Goal: Transaction & Acquisition: Purchase product/service

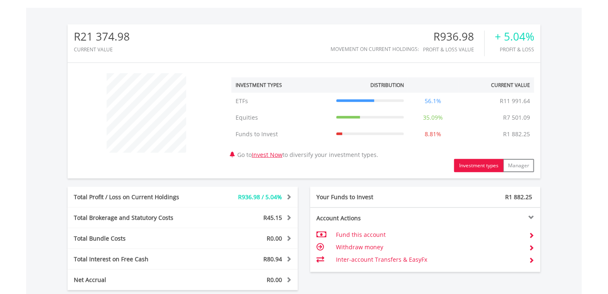
scroll to position [423, 0]
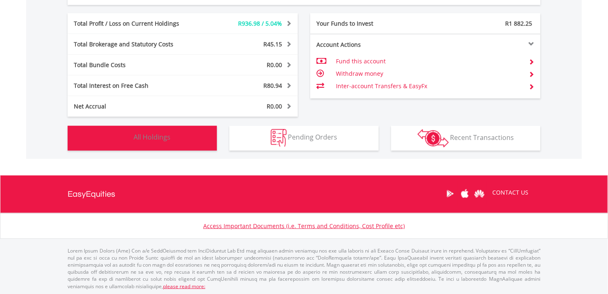
click at [194, 140] on button "Holdings All Holdings" at bounding box center [142, 138] width 149 height 25
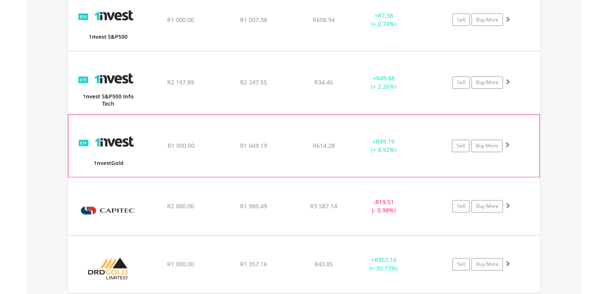
scroll to position [846, 0]
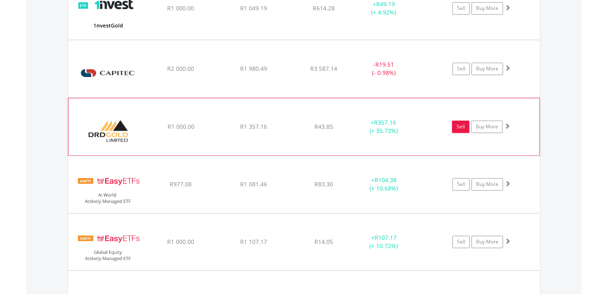
click at [458, 122] on link "Sell" at bounding box center [460, 127] width 17 height 12
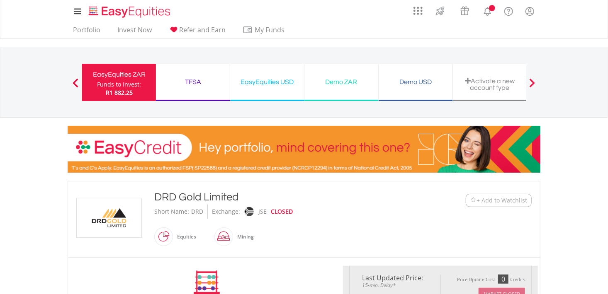
scroll to position [166, 0]
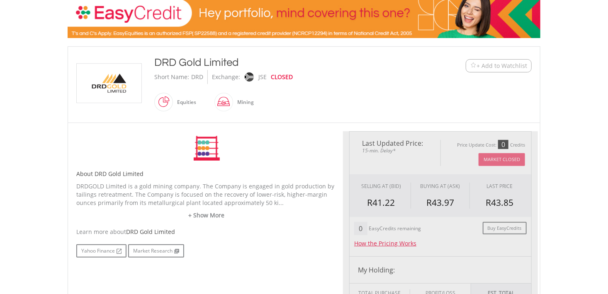
type input "*******"
type input "******"
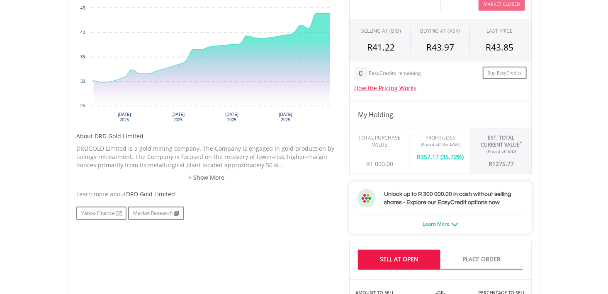
scroll to position [207, 0]
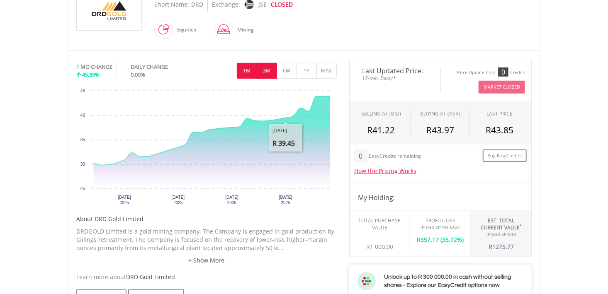
click at [269, 68] on button "3M" at bounding box center [267, 71] width 20 height 16
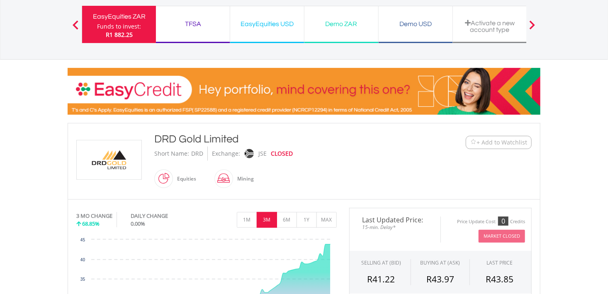
scroll to position [0, 0]
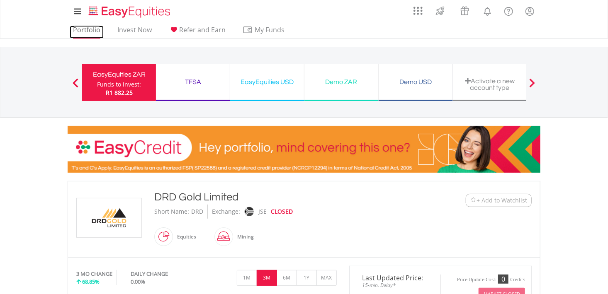
click at [92, 32] on link "Portfolio" at bounding box center [87, 32] width 34 height 13
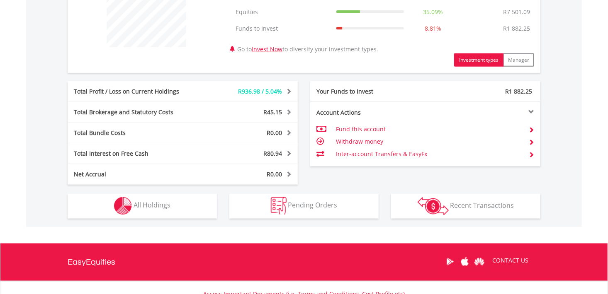
scroll to position [423, 0]
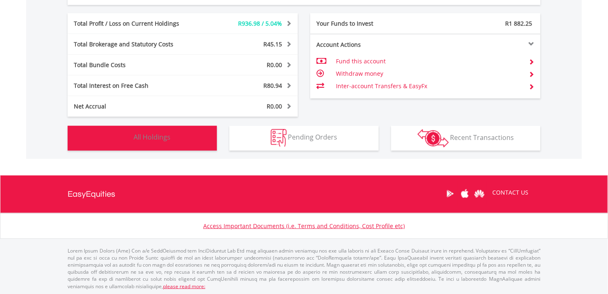
click at [192, 137] on button "Holdings All Holdings" at bounding box center [142, 138] width 149 height 25
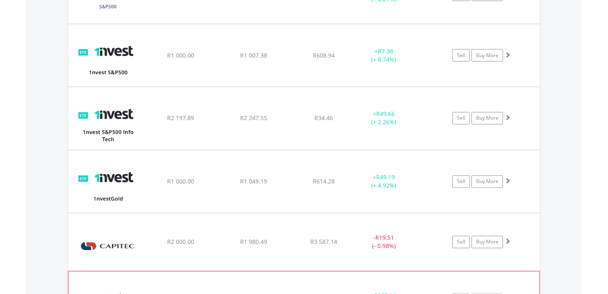
scroll to position [805, 0]
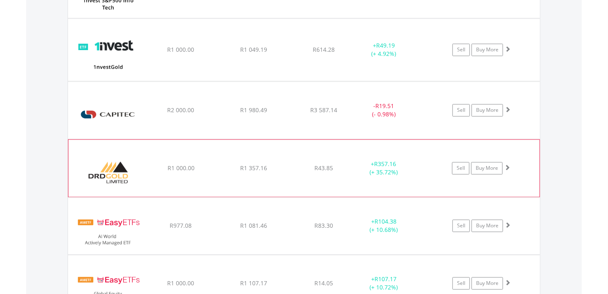
click at [406, 167] on div "+ R357.16 (+ 35.72%)" at bounding box center [384, 168] width 62 height 17
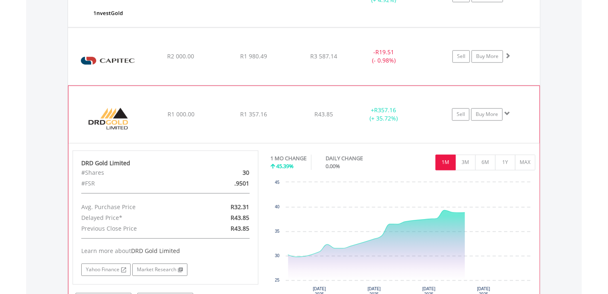
scroll to position [971, 0]
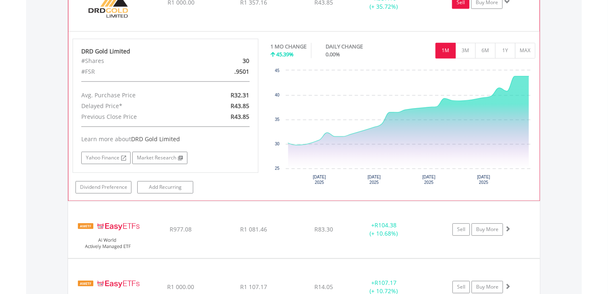
click at [462, 6] on link "Sell" at bounding box center [460, 2] width 17 height 12
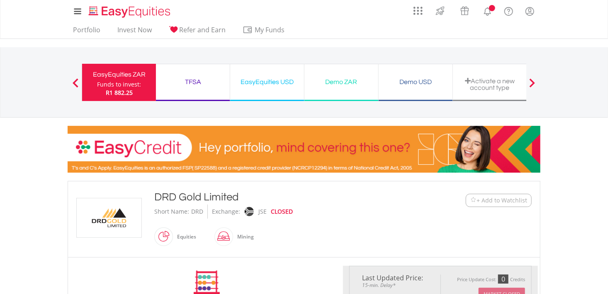
scroll to position [124, 0]
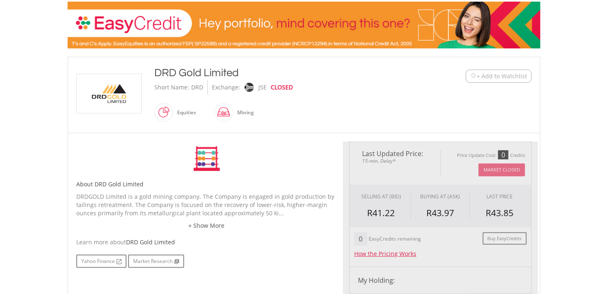
type input "*******"
type input "******"
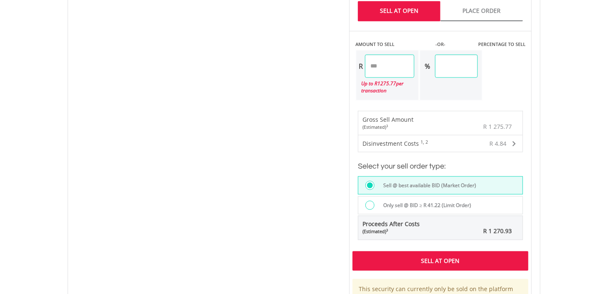
scroll to position [581, 0]
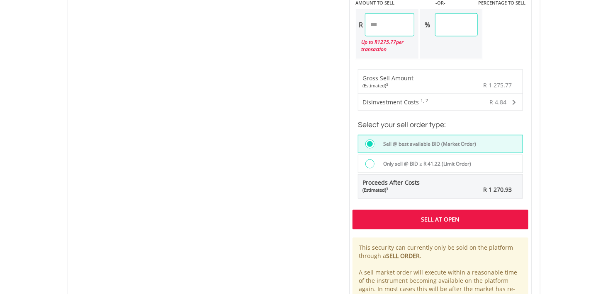
click at [432, 216] on div "Sell At Open" at bounding box center [441, 219] width 176 height 19
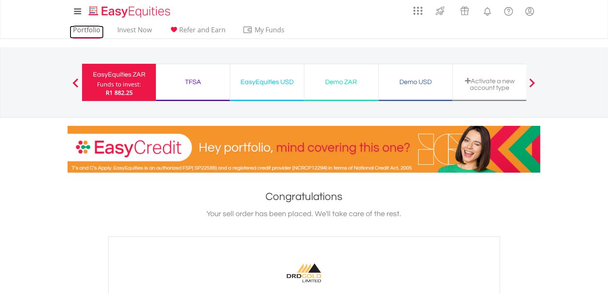
click at [93, 36] on link "Portfolio" at bounding box center [87, 32] width 34 height 13
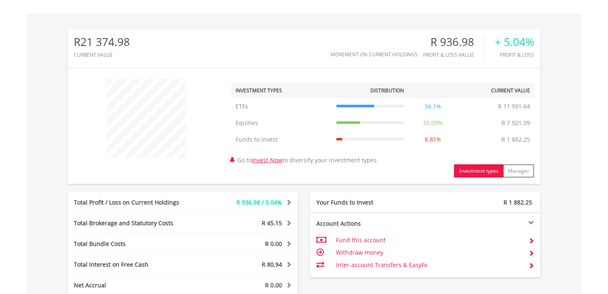
scroll to position [373, 0]
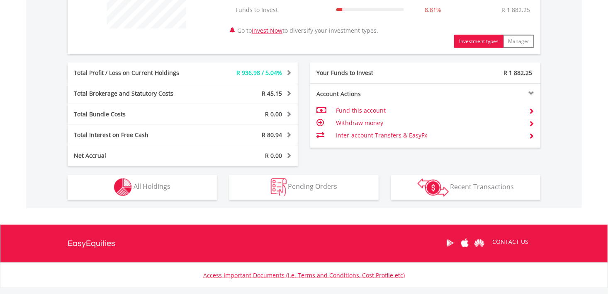
click at [188, 200] on div "R21 374.98 CURRENT VALUE Movement on Current Holdings: R 936.98 Profit & Loss V…" at bounding box center [304, 45] width 556 height 325
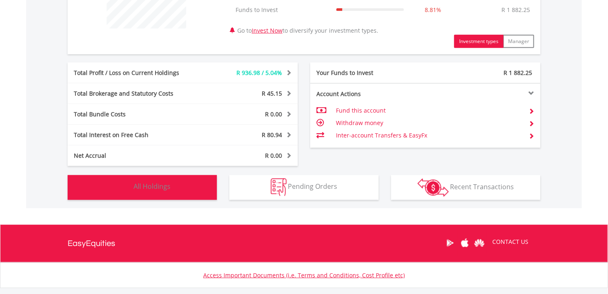
click at [188, 195] on button "Holdings All Holdings" at bounding box center [142, 187] width 149 height 25
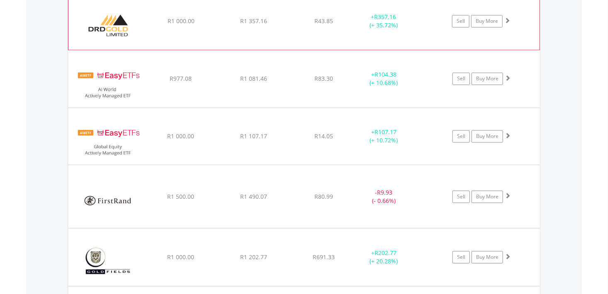
scroll to position [971, 0]
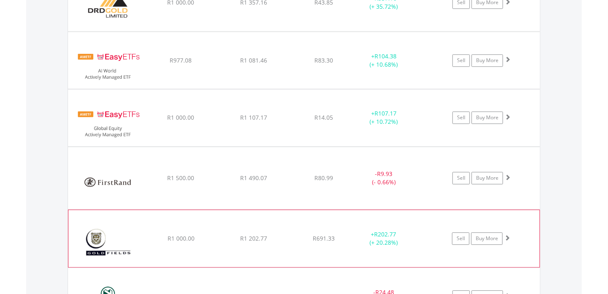
click at [219, 231] on div "﻿ Gold Fields Limited R1 000.00 R1 202.77 R691.33 + R202.77 (+ 20.28%) Sell Buy…" at bounding box center [303, 238] width 471 height 57
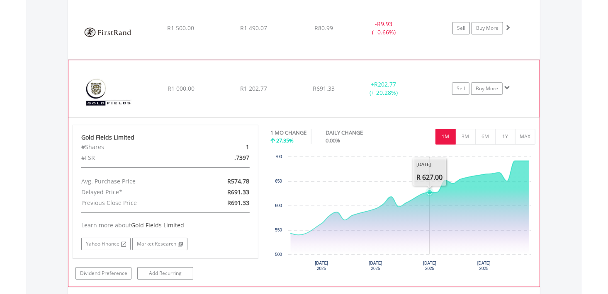
scroll to position [1178, 0]
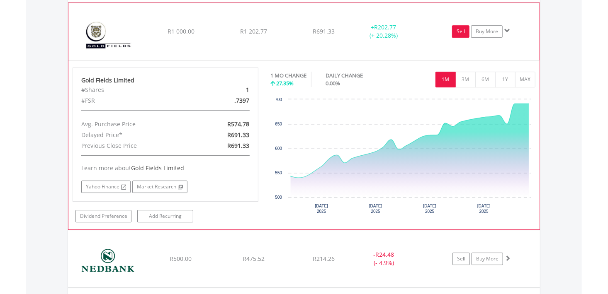
click at [458, 26] on link "Sell" at bounding box center [460, 31] width 17 height 12
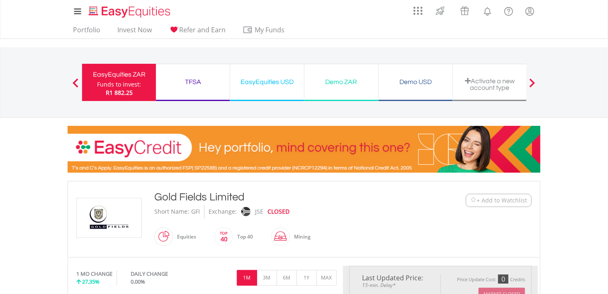
scroll to position [124, 0]
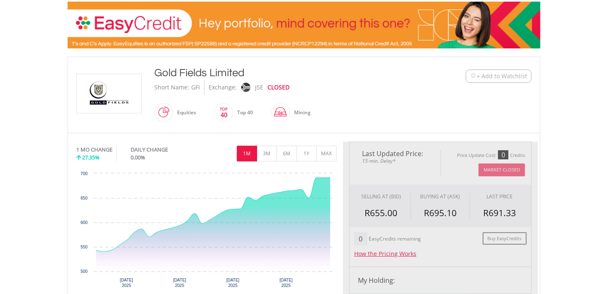
type input "*******"
type input "******"
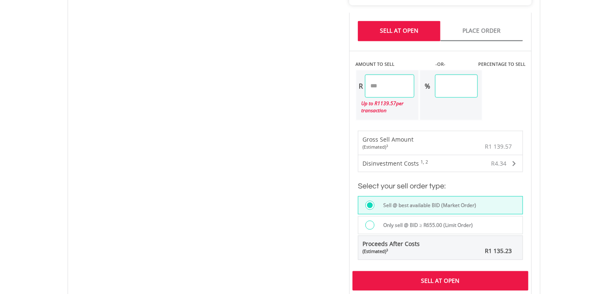
scroll to position [581, 0]
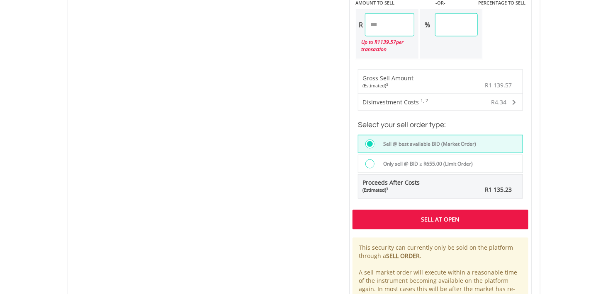
click at [372, 160] on div at bounding box center [369, 164] width 9 height 9
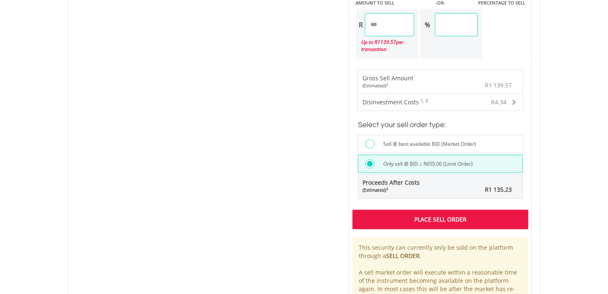
click at [433, 216] on div "Place Sell Order" at bounding box center [441, 219] width 176 height 19
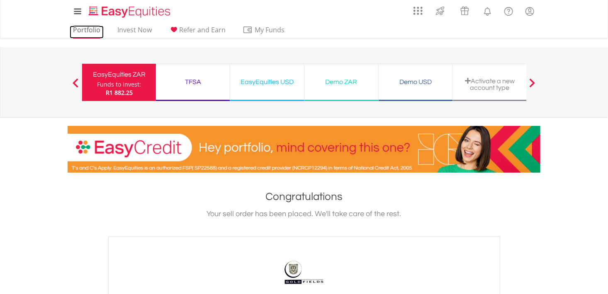
click at [90, 31] on link "Portfolio" at bounding box center [87, 32] width 34 height 13
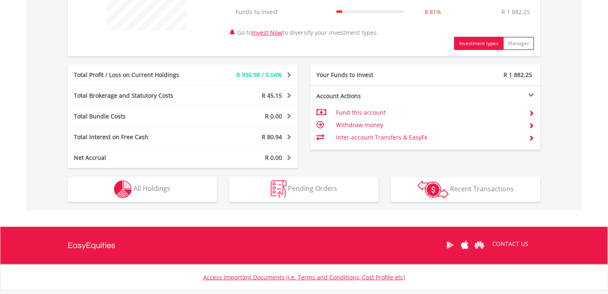
scroll to position [423, 0]
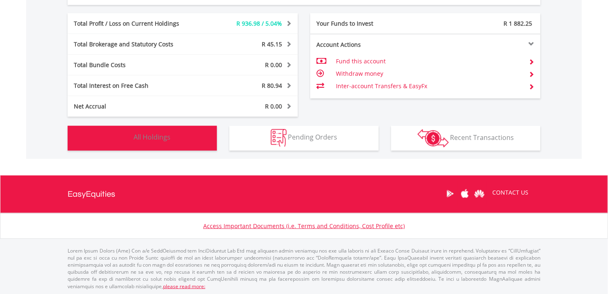
click at [196, 143] on button "Holdings All Holdings" at bounding box center [142, 138] width 149 height 25
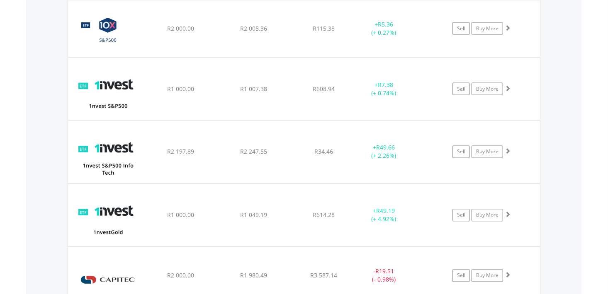
scroll to position [763, 0]
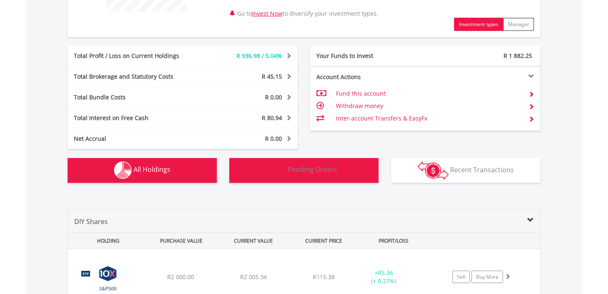
click at [299, 178] on button "Pending Orders Pending Orders" at bounding box center [303, 170] width 149 height 25
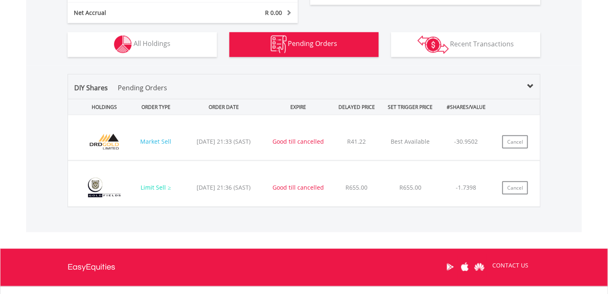
scroll to position [589, 0]
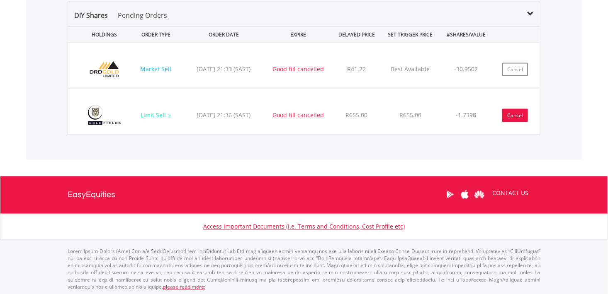
click at [515, 114] on button "Cancel" at bounding box center [515, 115] width 26 height 13
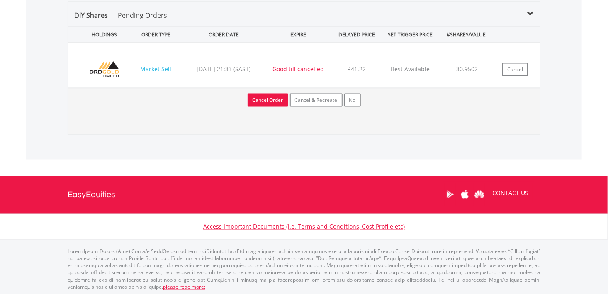
click at [282, 101] on button "Cancel Order" at bounding box center [268, 100] width 41 height 13
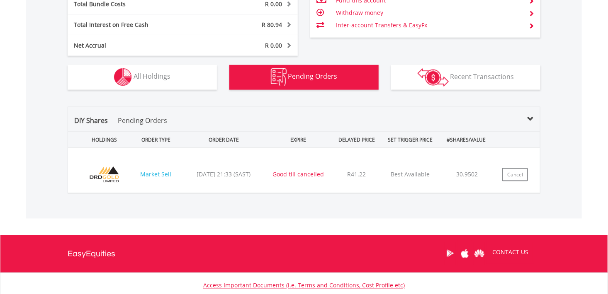
scroll to position [460, 0]
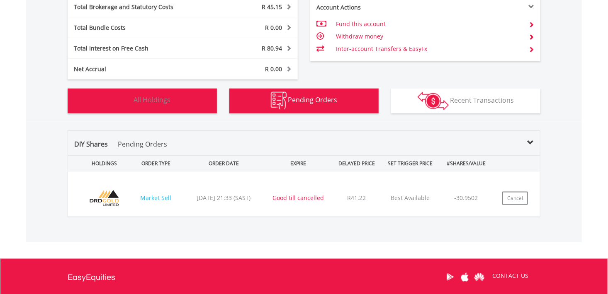
click at [199, 101] on button "Holdings All Holdings" at bounding box center [142, 101] width 149 height 25
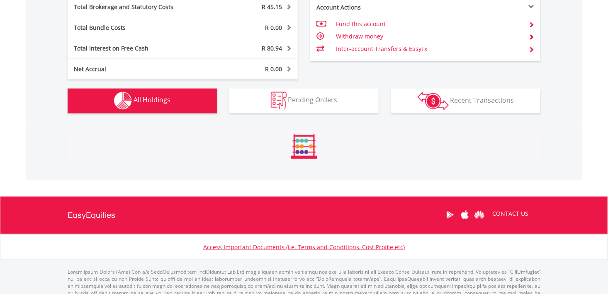
scroll to position [598, 0]
